Goal: Task Accomplishment & Management: Manage account settings

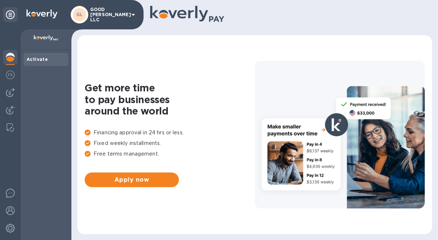
click at [112, 9] on div "GL GOOD BOYES LLC" at bounding box center [104, 15] width 67 height 18
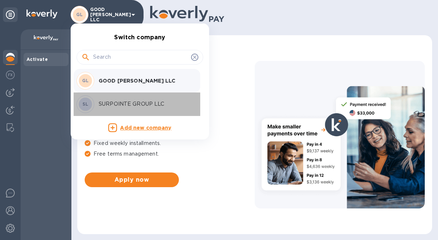
click at [144, 104] on p "SURPOINTE GROUP LLC" at bounding box center [145, 104] width 93 height 8
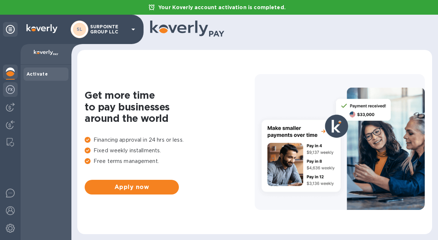
click at [9, 91] on img at bounding box center [10, 89] width 9 height 9
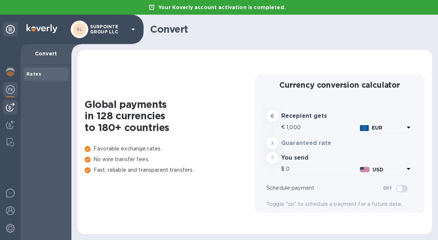
click at [14, 110] on img at bounding box center [10, 107] width 9 height 9
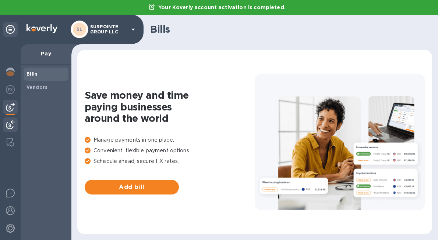
click at [10, 121] on img at bounding box center [10, 125] width 9 height 9
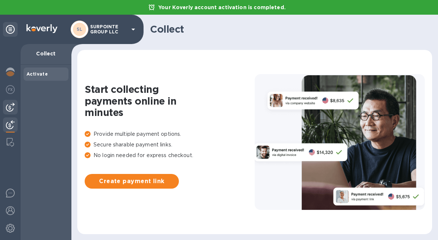
click at [7, 108] on img at bounding box center [10, 107] width 9 height 9
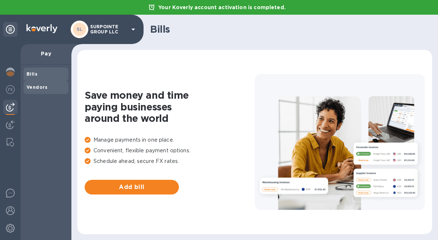
click at [53, 85] on span "Vendors" at bounding box center [45, 87] width 39 height 7
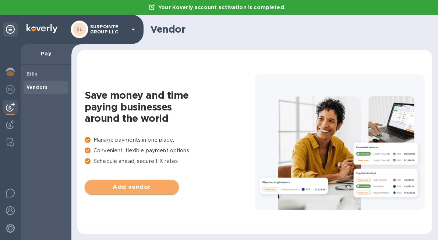
click at [160, 184] on span "Add vendor" at bounding box center [131, 187] width 82 height 9
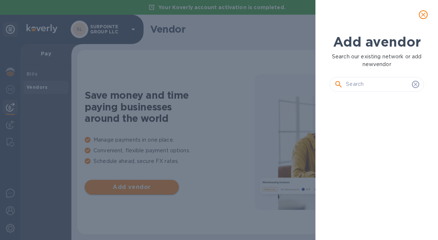
scroll to position [117, 97]
click at [395, 85] on input "text" at bounding box center [377, 84] width 63 height 11
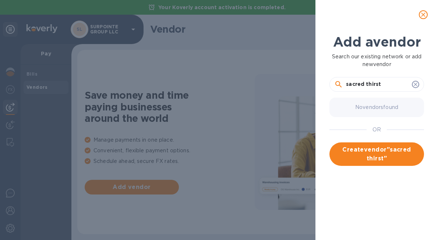
type input "sacred thirst"
click at [414, 82] on icon at bounding box center [415, 85] width 6 height 6
